Goal: Task Accomplishment & Management: Manage account settings

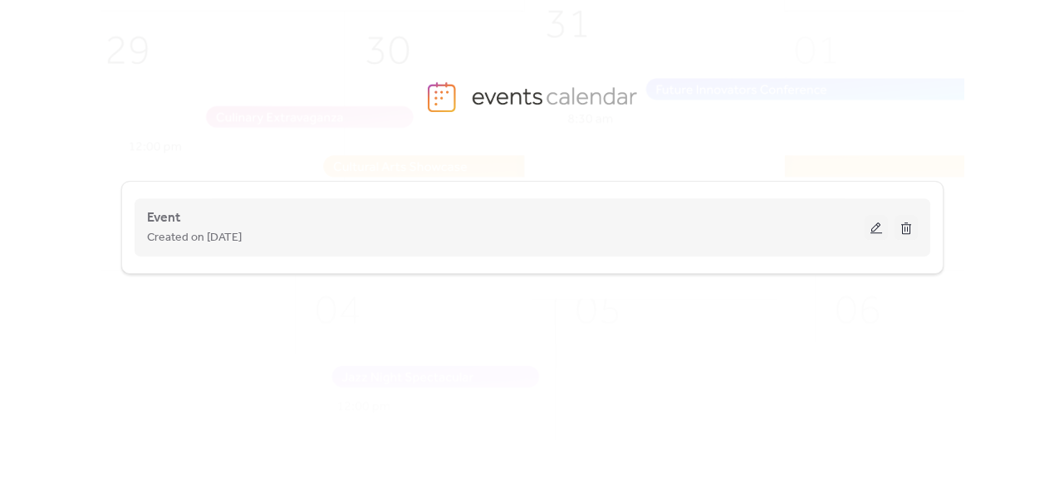
click at [337, 233] on div "Created on [DATE]" at bounding box center [506, 238] width 718 height 20
click at [874, 232] on button at bounding box center [876, 227] width 23 height 25
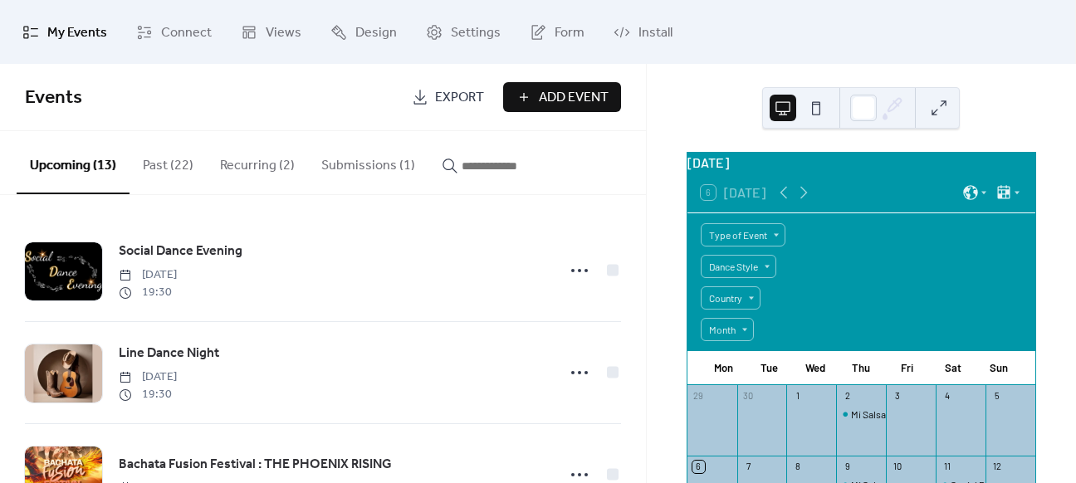
click at [337, 162] on button "Submissions (1)" at bounding box center [368, 161] width 120 height 61
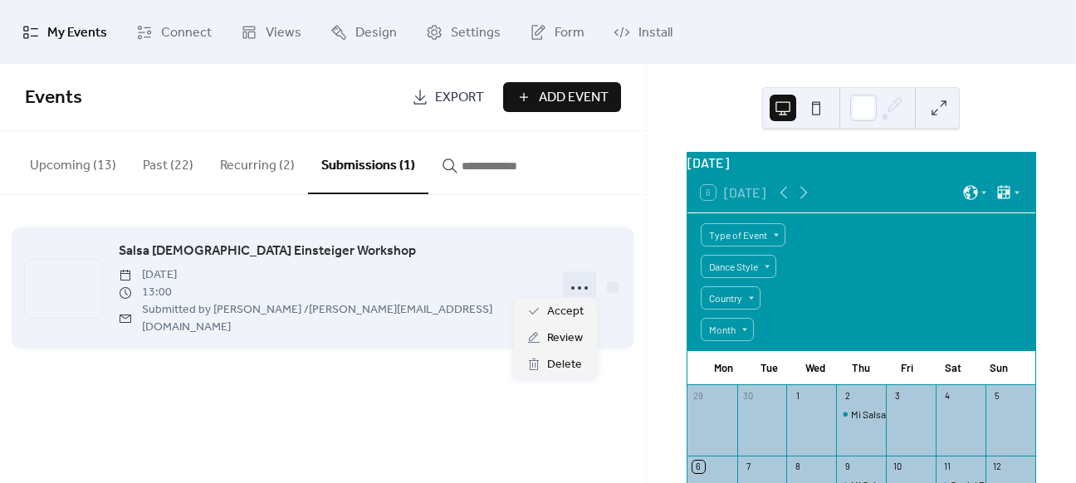
click at [578, 276] on icon at bounding box center [579, 288] width 27 height 27
click at [280, 268] on span "[DATE]" at bounding box center [332, 275] width 427 height 17
click at [261, 247] on span "Salsa [DEMOGRAPHIC_DATA] Einsteiger Workshop" at bounding box center [267, 252] width 297 height 20
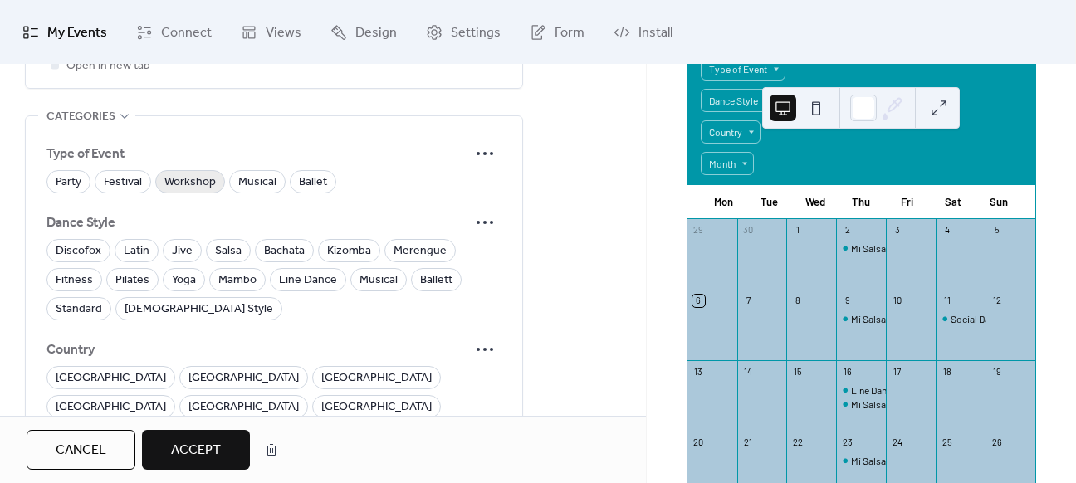
click at [169, 173] on span "Workshop" at bounding box center [189, 183] width 51 height 20
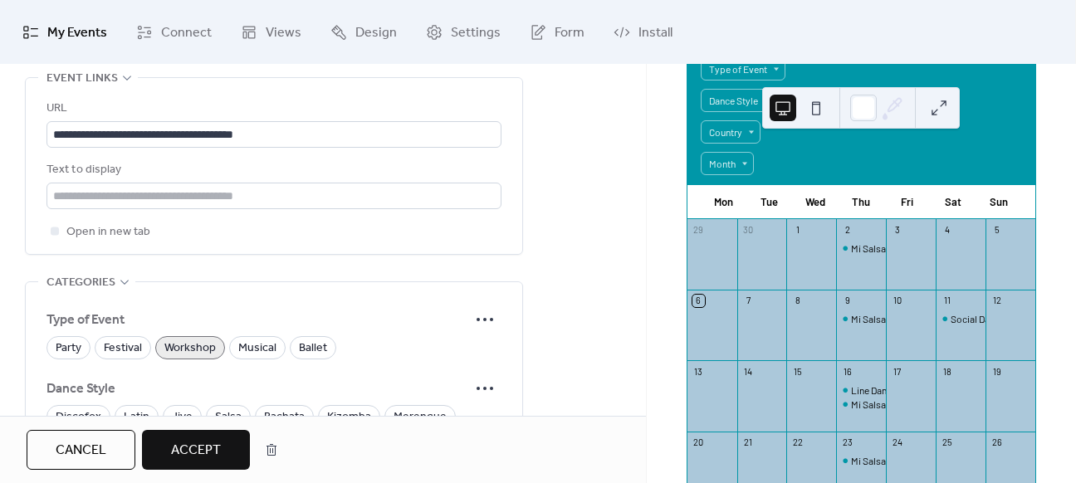
scroll to position [1329, 0]
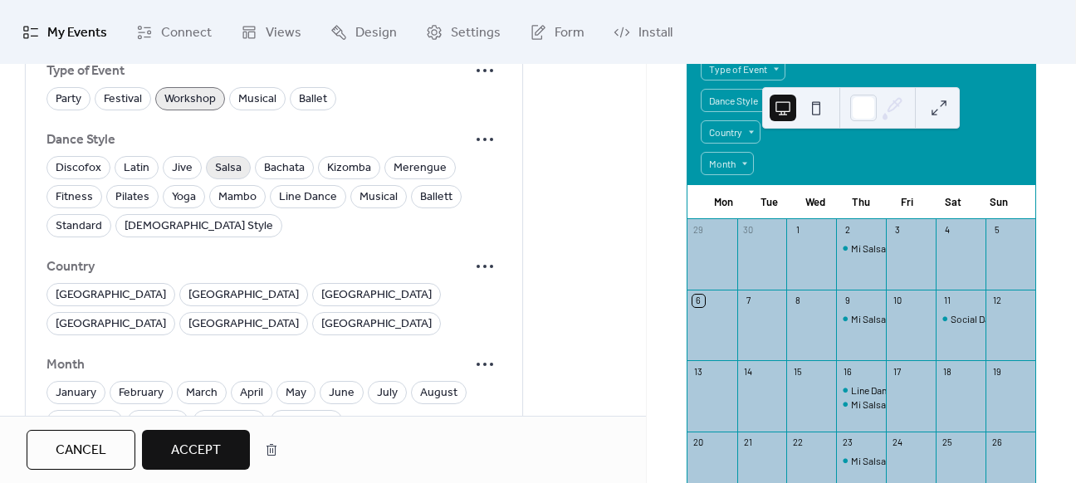
click at [221, 159] on span "Salsa" at bounding box center [228, 169] width 27 height 20
click at [70, 286] on span "[GEOGRAPHIC_DATA]" at bounding box center [111, 296] width 110 height 20
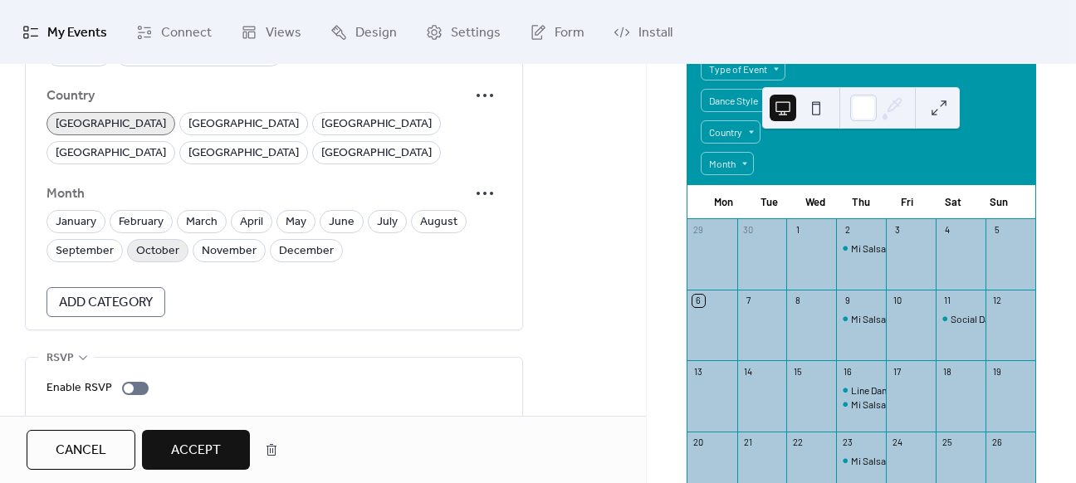
click at [160, 242] on span "October" at bounding box center [157, 252] width 43 height 20
click at [174, 450] on span "Accept" at bounding box center [196, 451] width 50 height 20
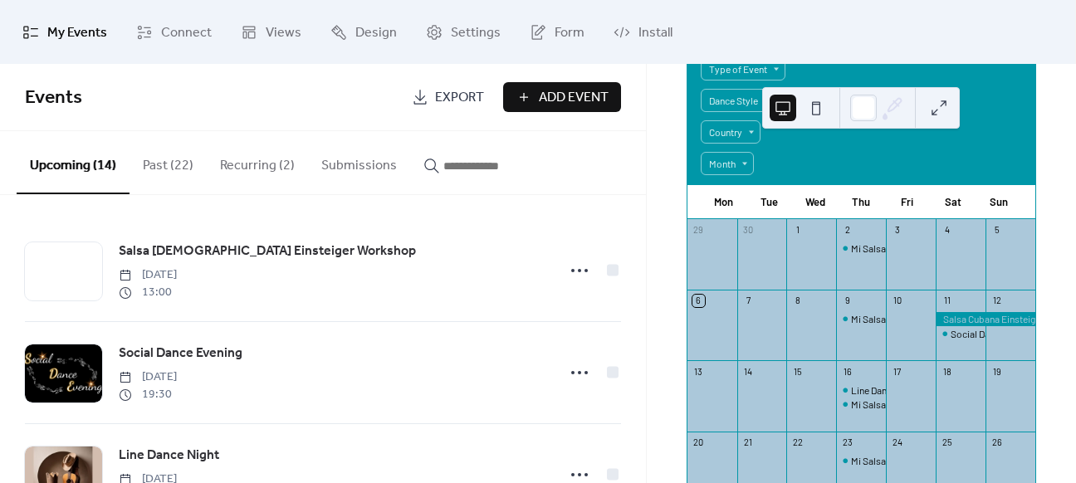
click at [262, 167] on button "Recurring (2)" at bounding box center [257, 161] width 101 height 61
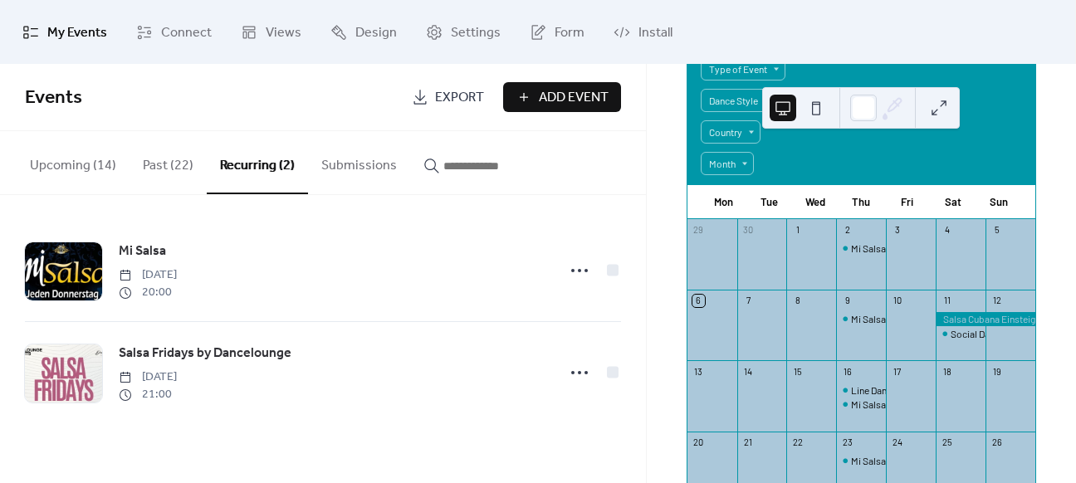
click at [159, 165] on button "Past (22)" at bounding box center [168, 161] width 77 height 61
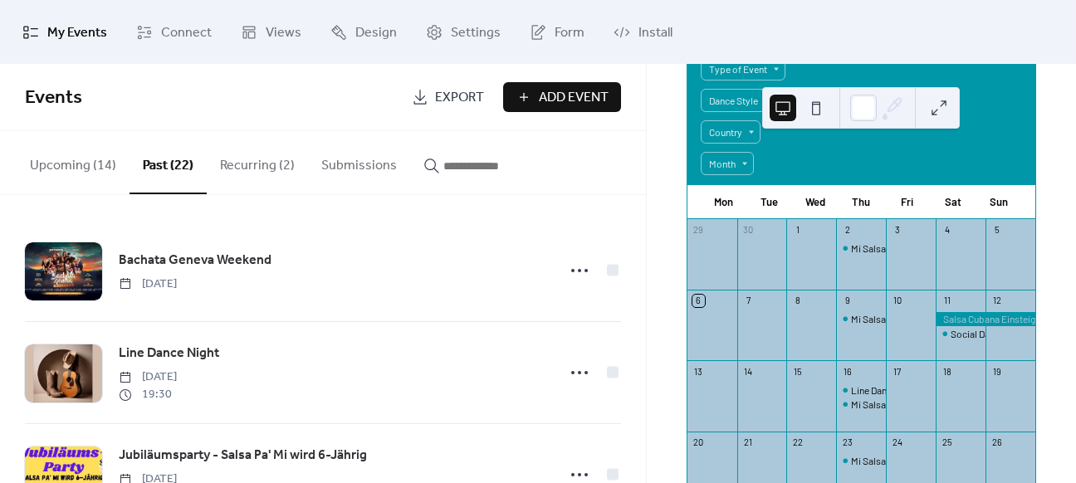
click at [68, 165] on button "Upcoming (14)" at bounding box center [73, 161] width 113 height 61
